Goal: Find specific page/section: Find specific page/section

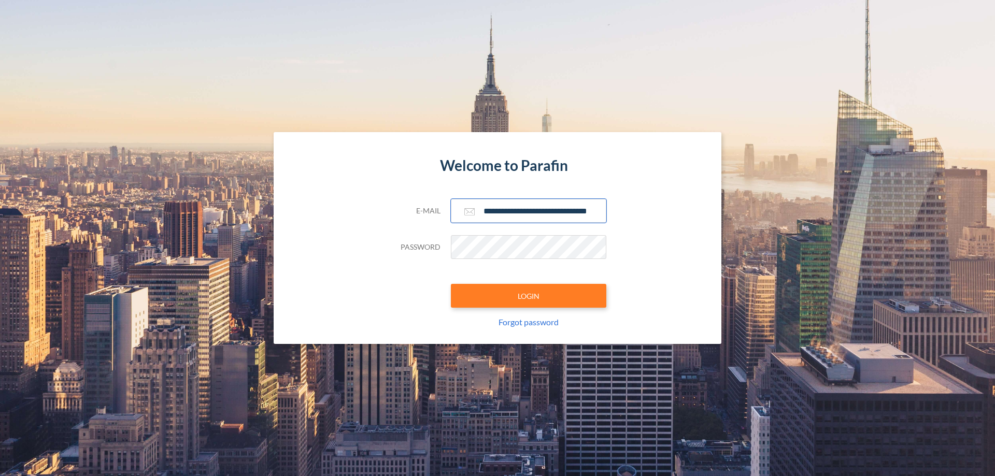
type input "**********"
click at [529, 296] on button "LOGIN" at bounding box center [529, 296] width 156 height 24
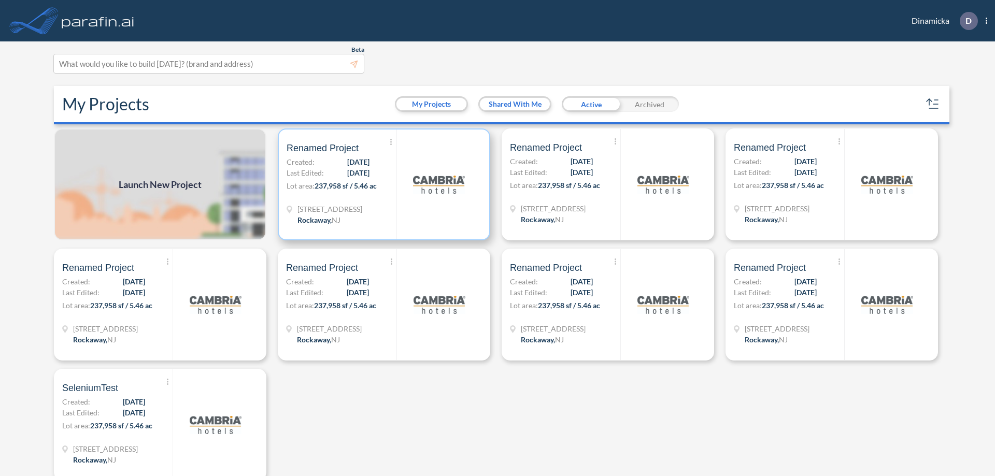
scroll to position [3, 0]
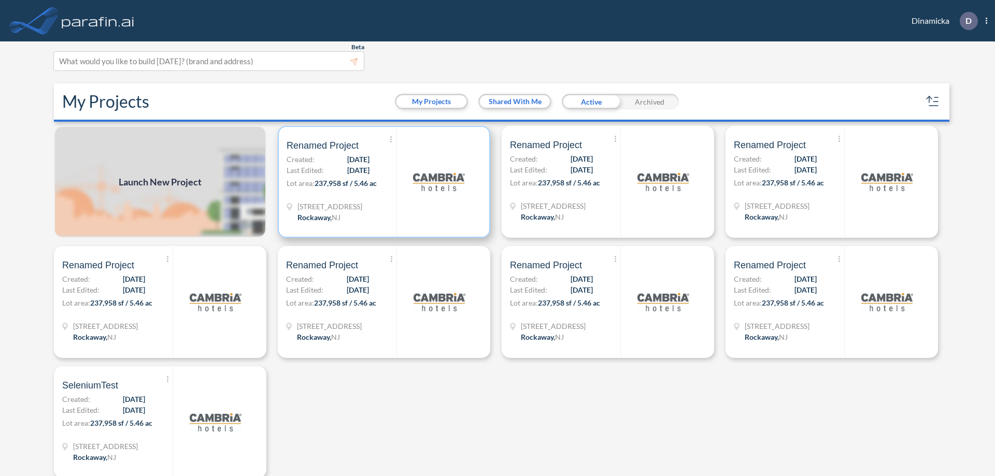
click at [382, 182] on p "Lot area: 237,958 sf / 5.46 ac" at bounding box center [342, 185] width 110 height 15
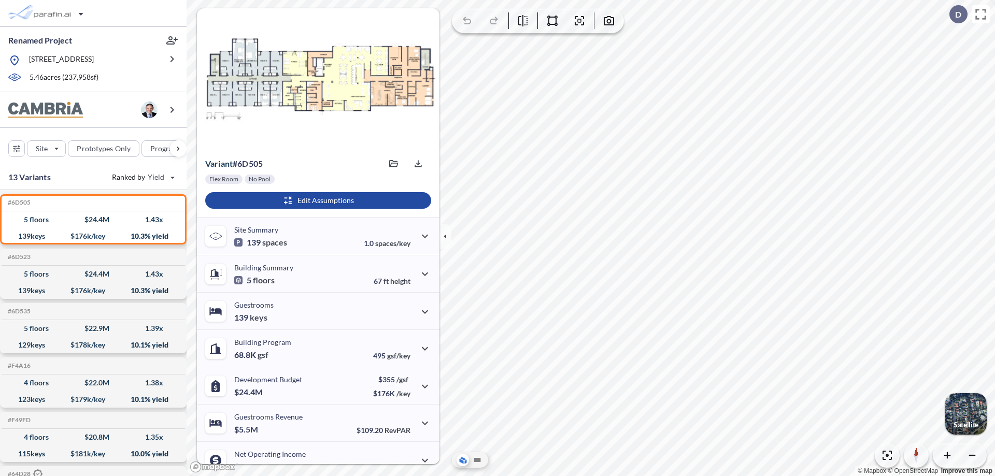
scroll to position [52, 0]
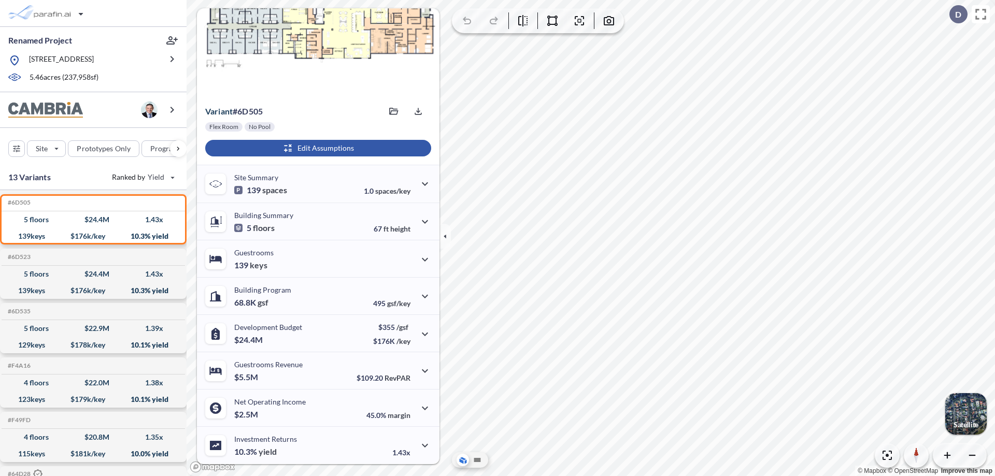
click at [317, 148] on div "button" at bounding box center [318, 148] width 226 height 17
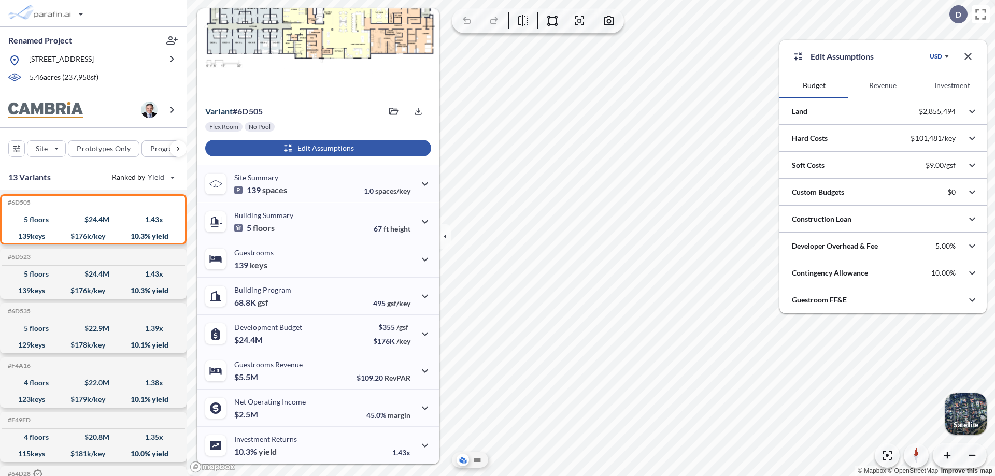
click at [883, 86] on button "Revenue" at bounding box center [883, 85] width 69 height 25
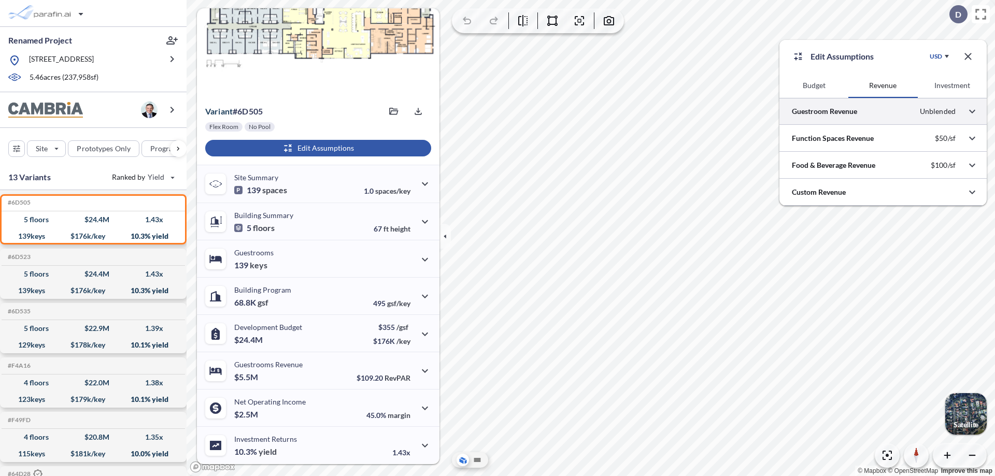
click at [883, 111] on div at bounding box center [883, 111] width 207 height 26
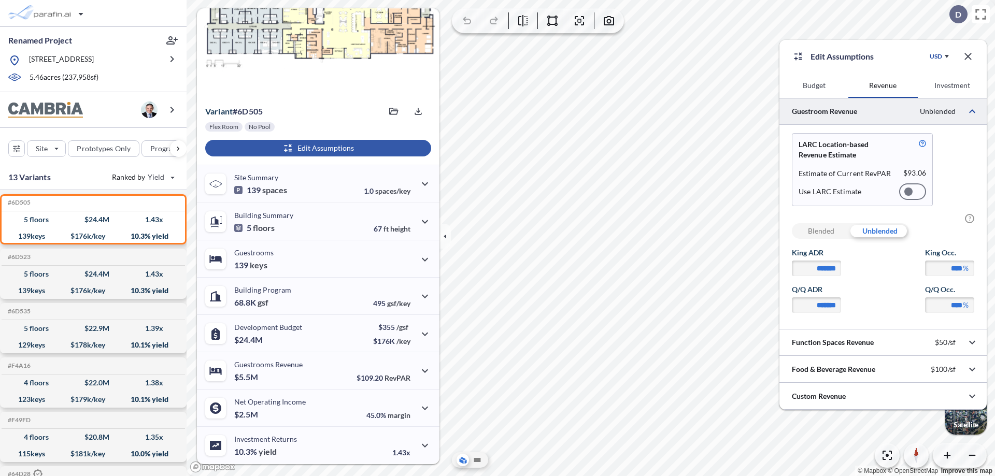
click at [913, 192] on div at bounding box center [913, 192] width 27 height 17
